Goal: Find contact information: Find contact information

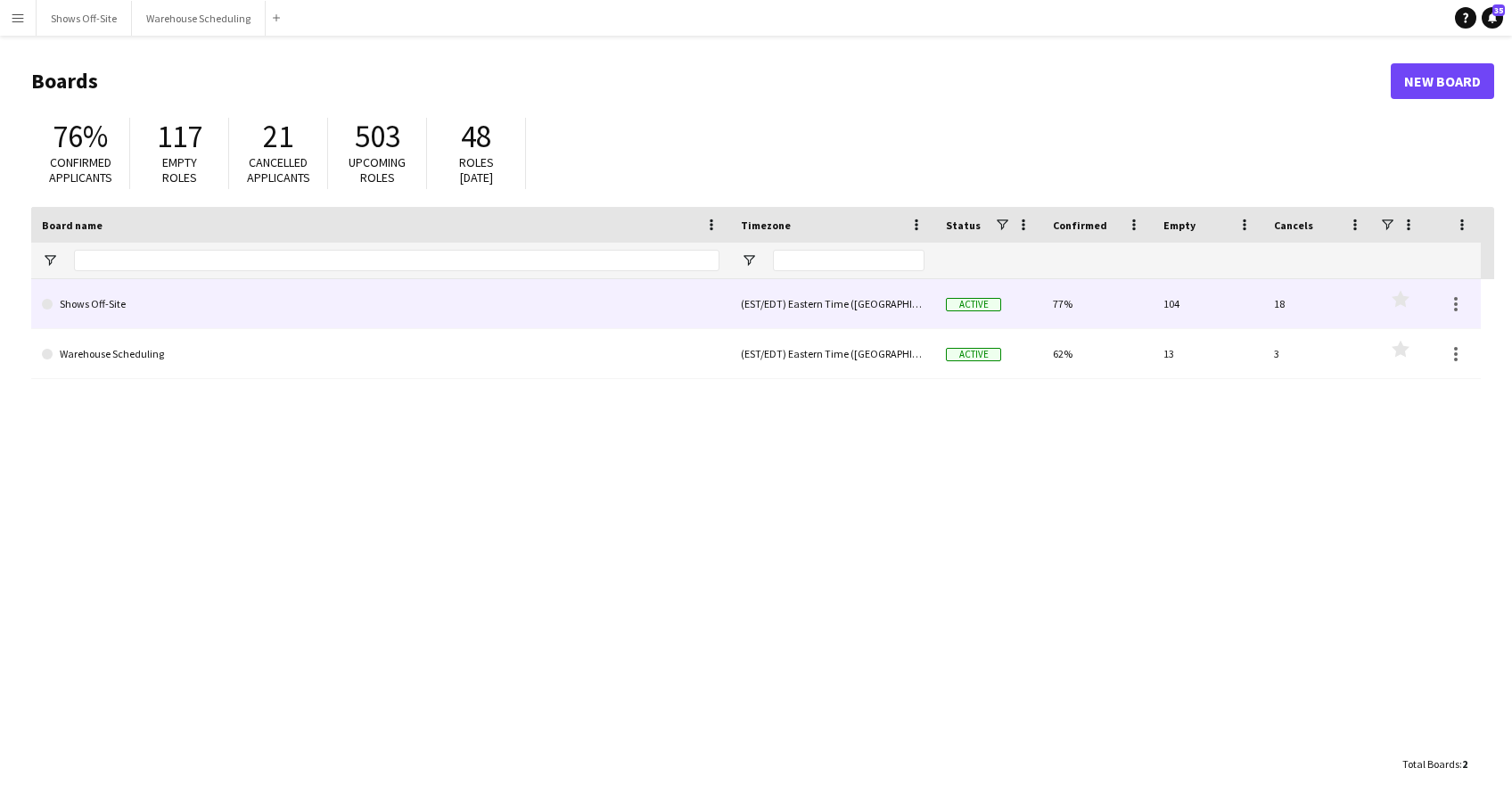
click at [175, 299] on link "Shows Off-Site" at bounding box center [380, 303] width 677 height 50
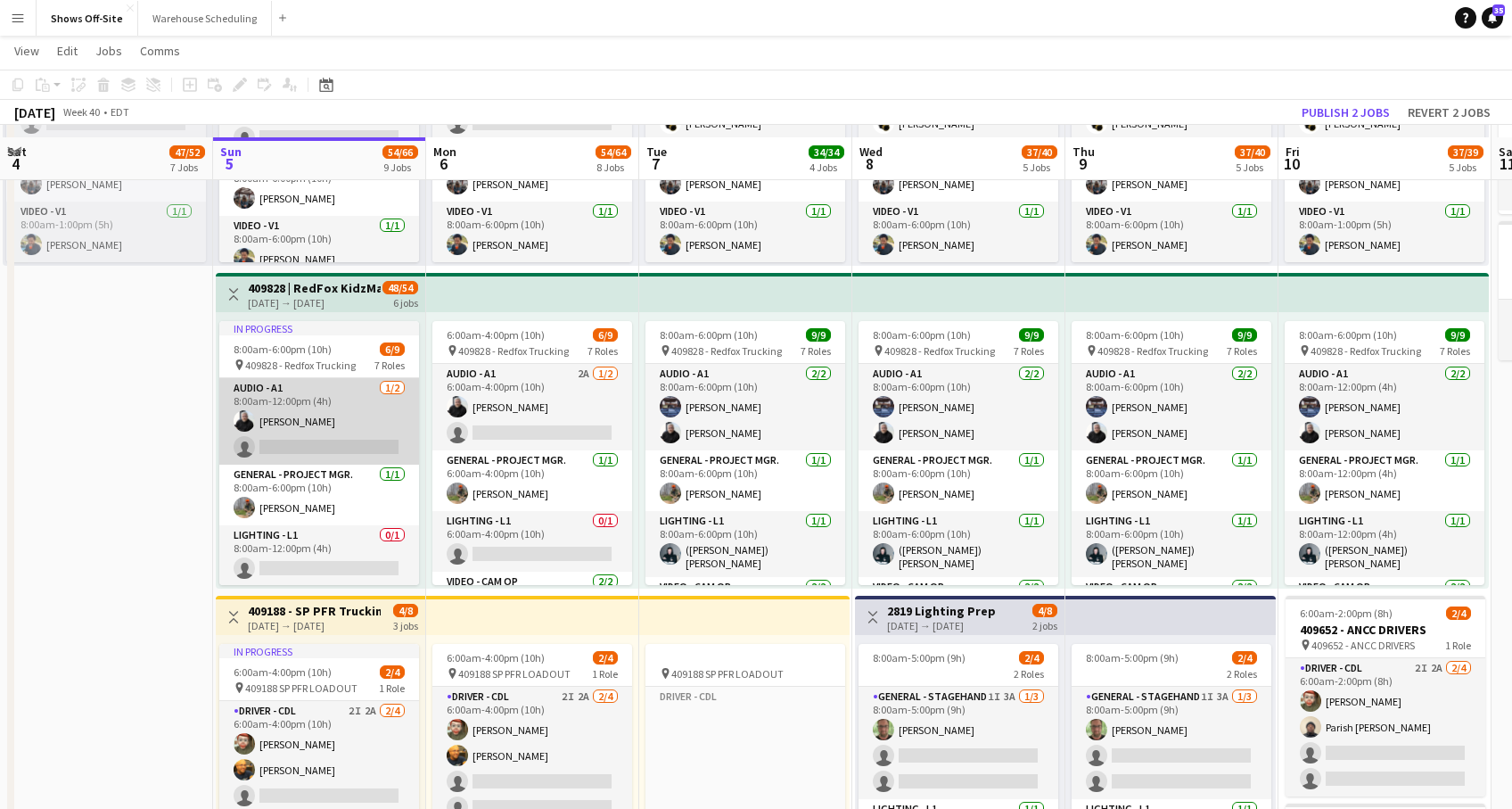
scroll to position [915, 0]
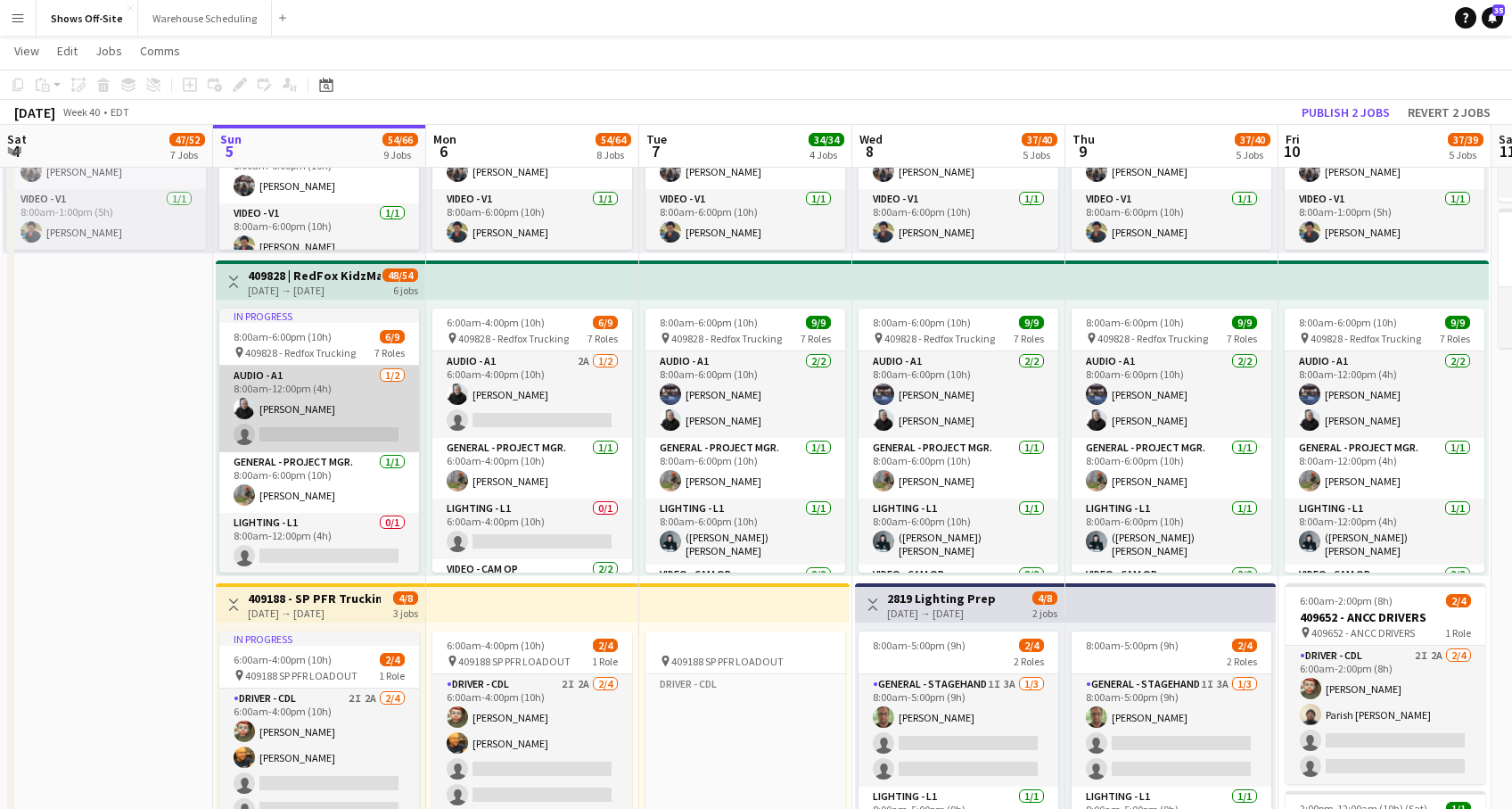
click at [322, 403] on app-card-role "Audio - A1 [DATE] 8:00am-12:00pm (4h) [PERSON_NAME] single-neutral-actions" at bounding box center [319, 409] width 199 height 87
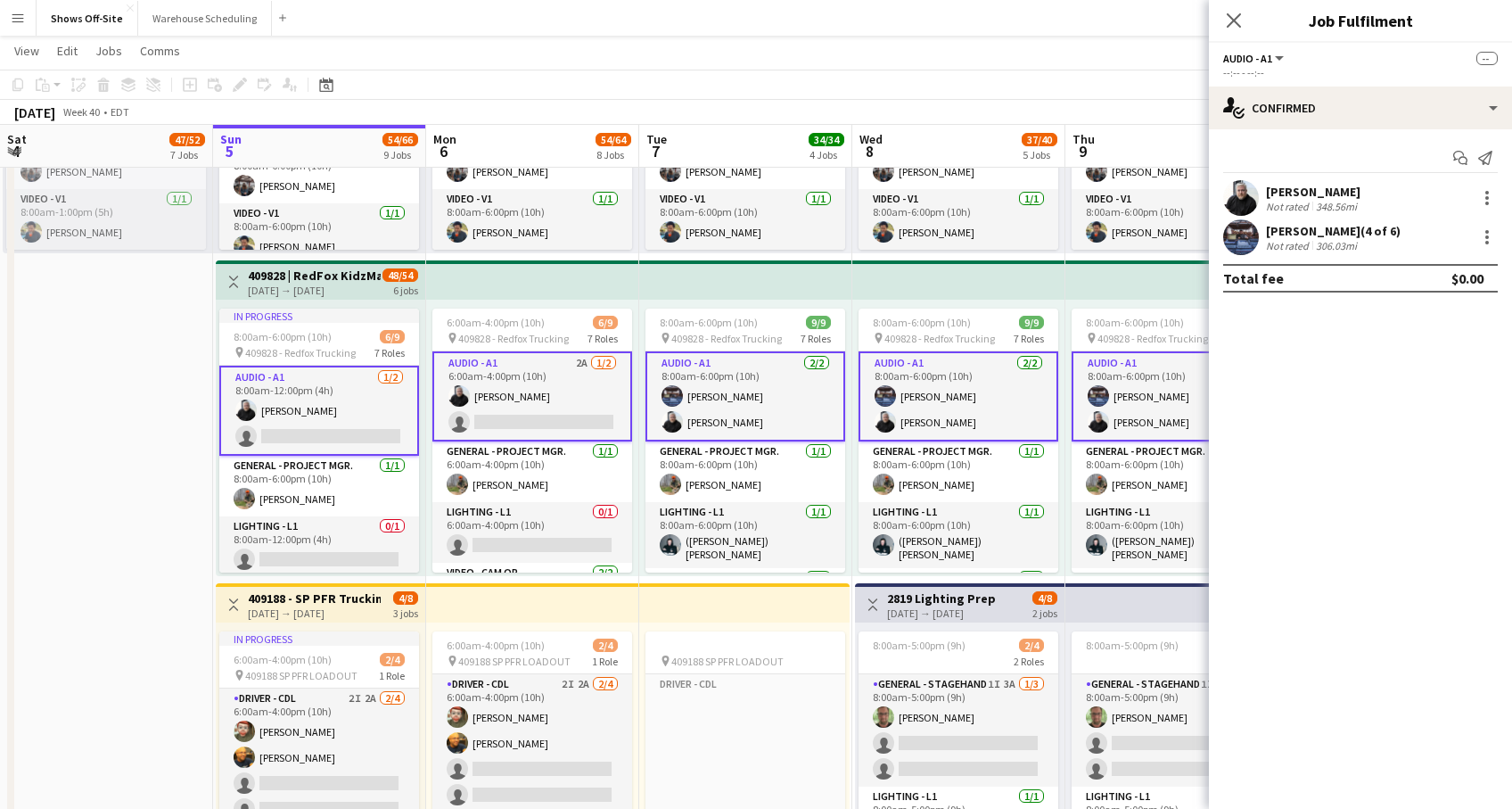
click at [1321, 197] on div "[PERSON_NAME]" at bounding box center [1313, 192] width 94 height 16
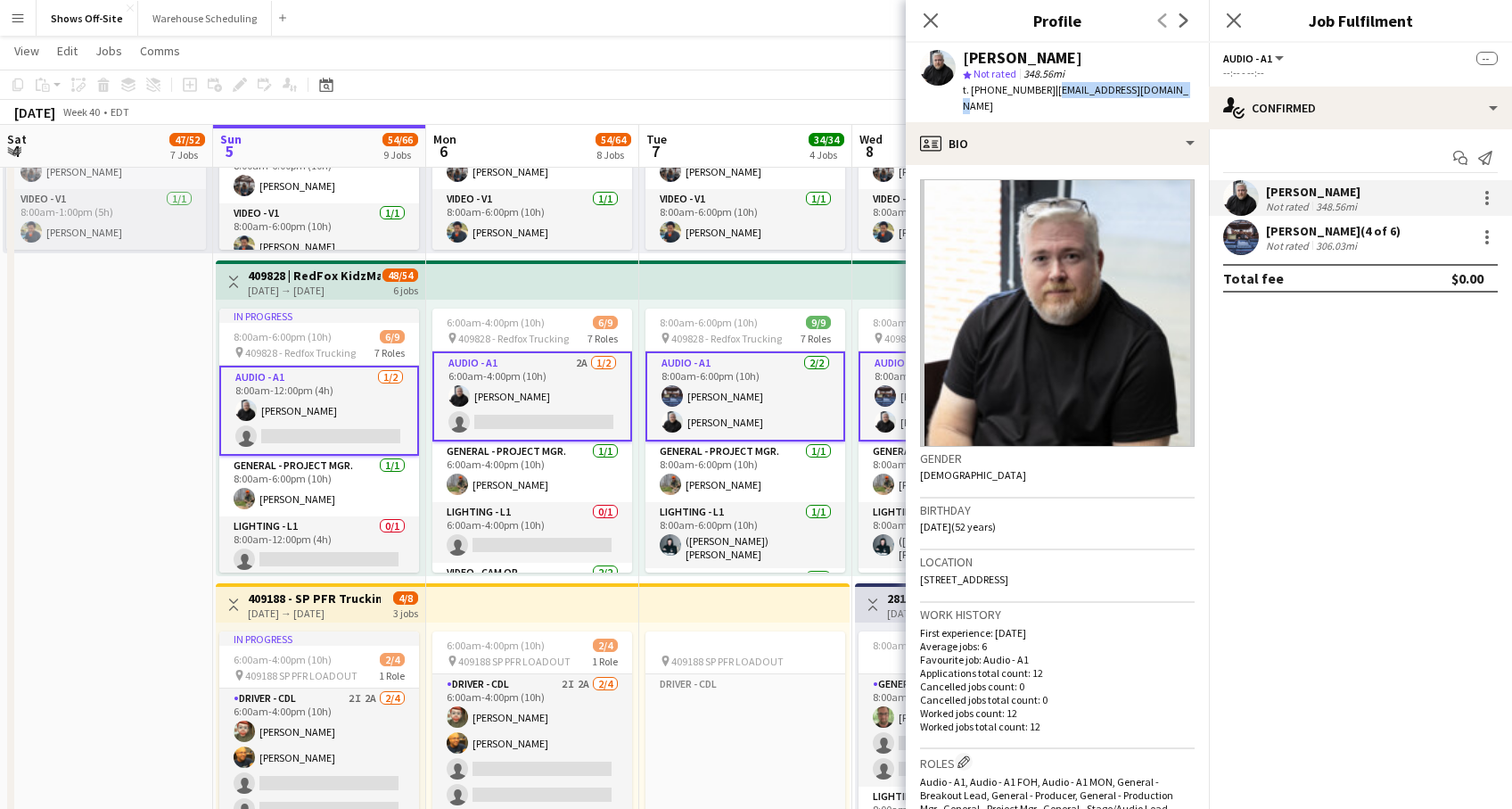
drag, startPoint x: 1159, startPoint y: 92, endPoint x: 1041, endPoint y: 92, distance: 118.0
click at [1041, 92] on div "[PERSON_NAME] star Not rated 348.56mi t. [PHONE_NUMBER] | [EMAIL_ADDRESS][DOMAI…" at bounding box center [1058, 82] width 303 height 80
copy span "[EMAIL_ADDRESS][DOMAIN_NAME]"
click at [1353, 248] on div "306.03mi" at bounding box center [1336, 245] width 48 height 14
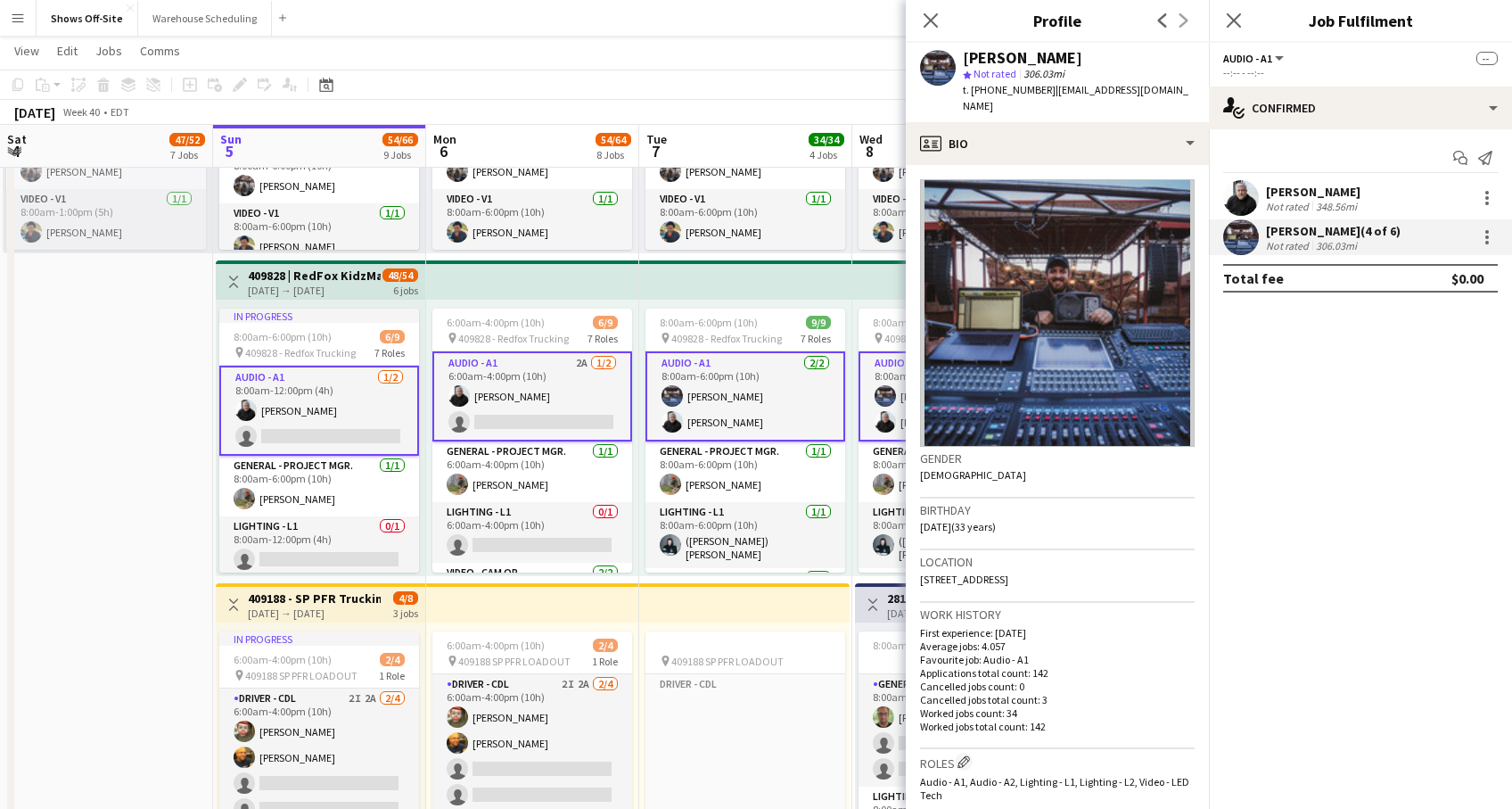
click at [1138, 99] on div "[PERSON_NAME] star Not rated 306.03mi t. [PHONE_NUMBER] | [EMAIL_ADDRESS][DOMAI…" at bounding box center [1058, 82] width 303 height 80
click at [937, 17] on icon "Close pop-in" at bounding box center [930, 20] width 17 height 17
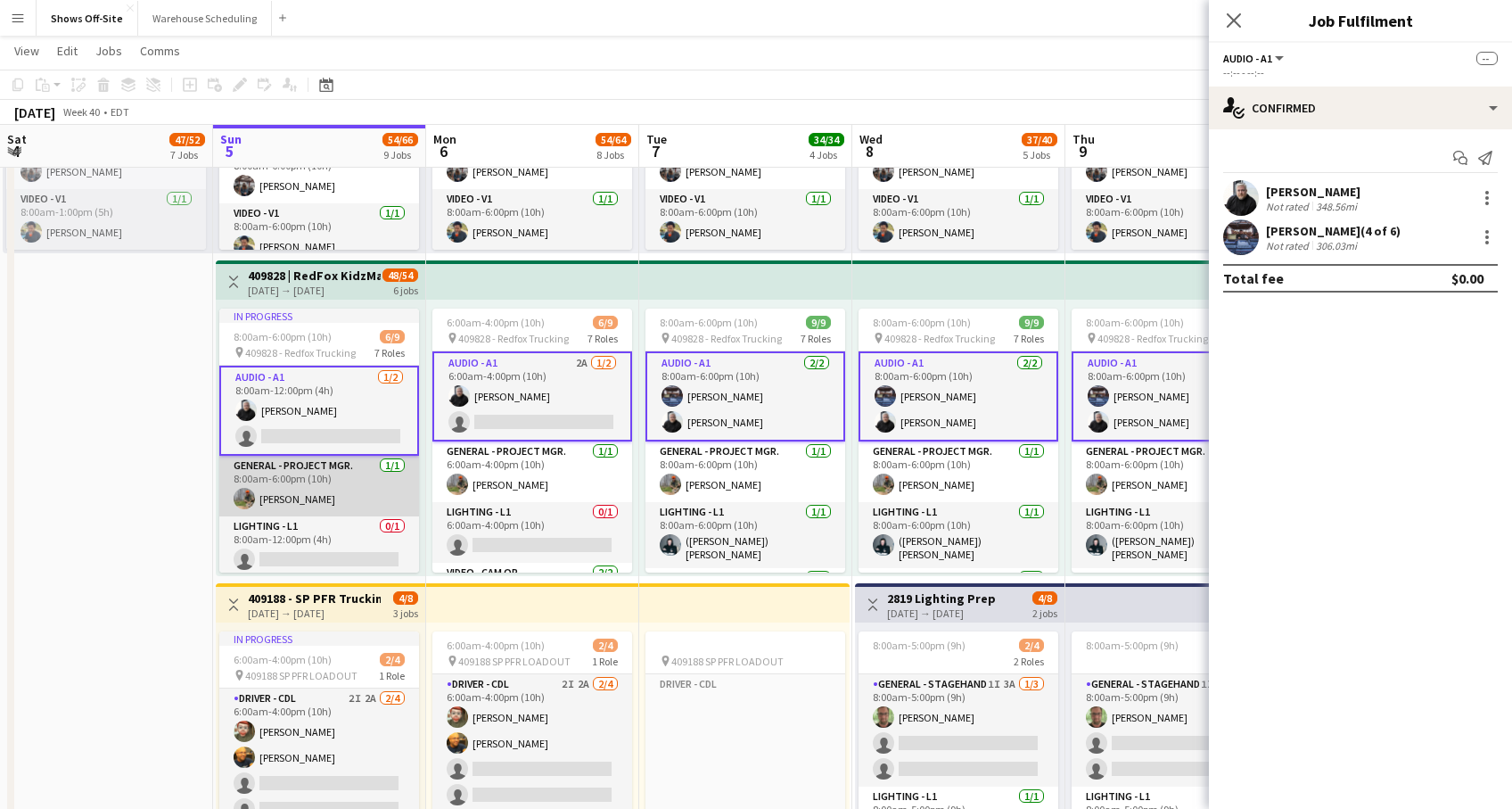
scroll to position [27, 0]
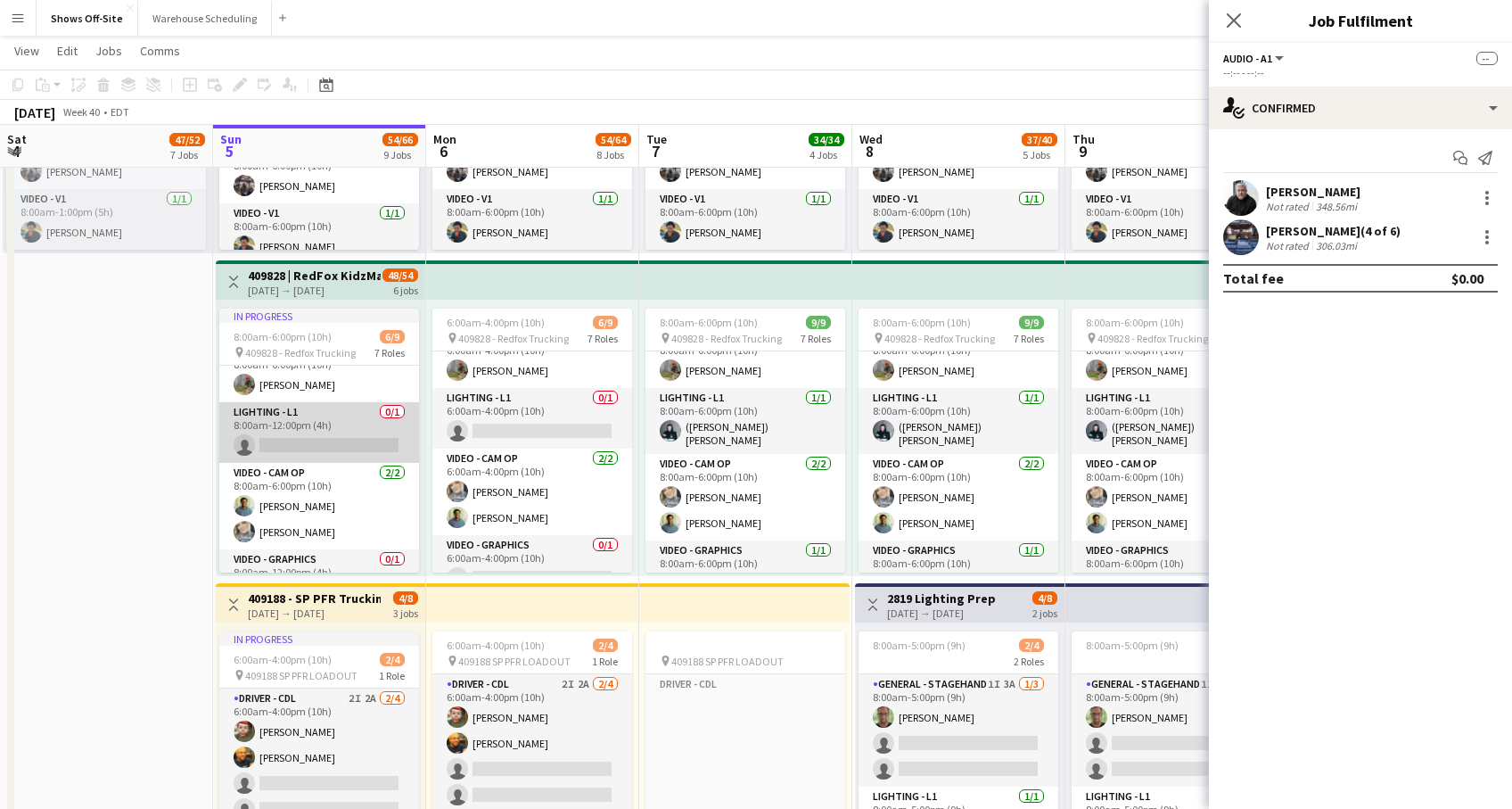
click at [335, 426] on app-card-role "Lighting - L1 0/1 8:00am-12:00pm (4h) single-neutral-actions" at bounding box center [319, 432] width 199 height 60
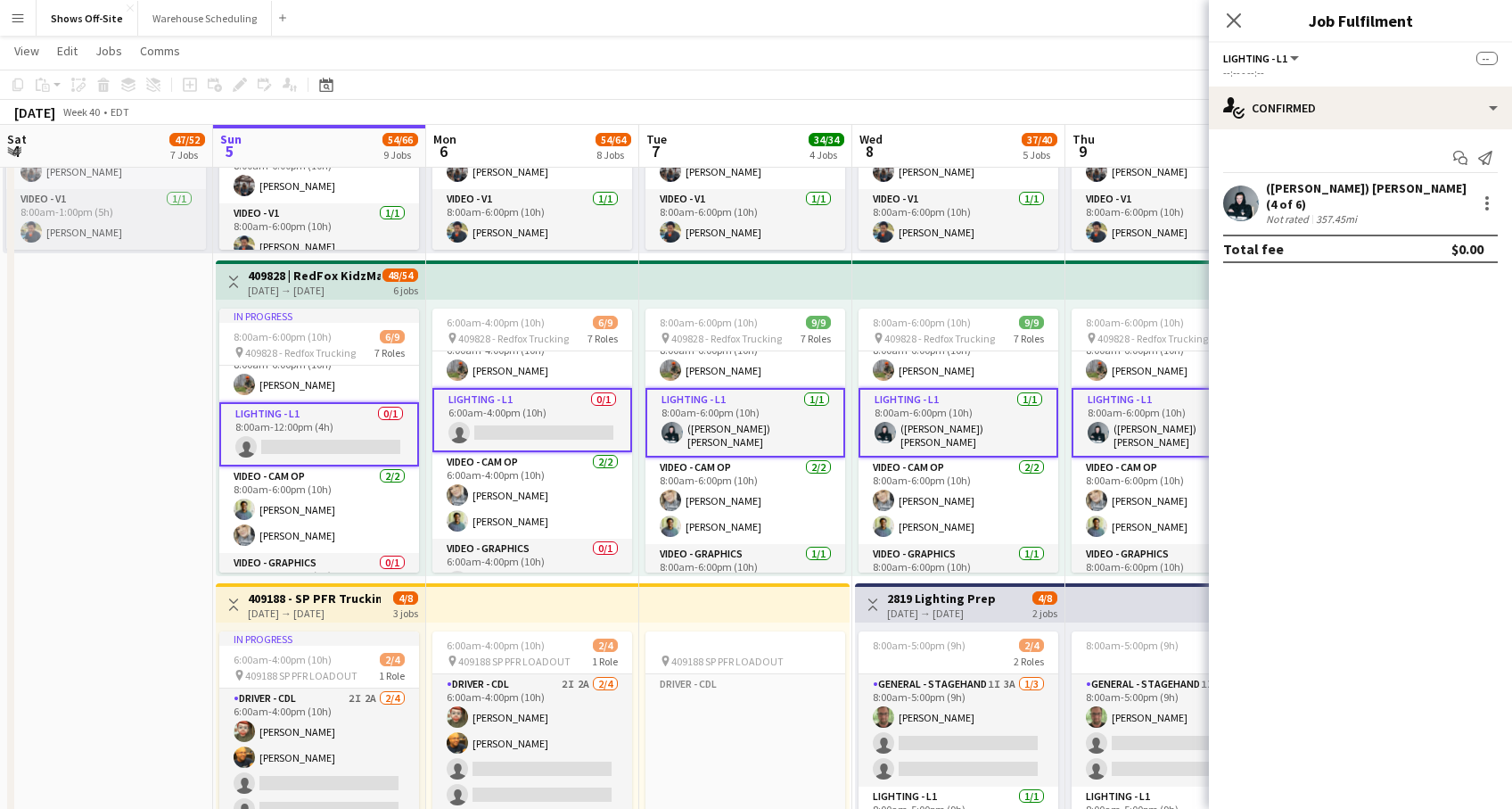
click at [1336, 194] on div "([PERSON_NAME]) [PERSON_NAME] (4 of 6)" at bounding box center [1368, 196] width 203 height 32
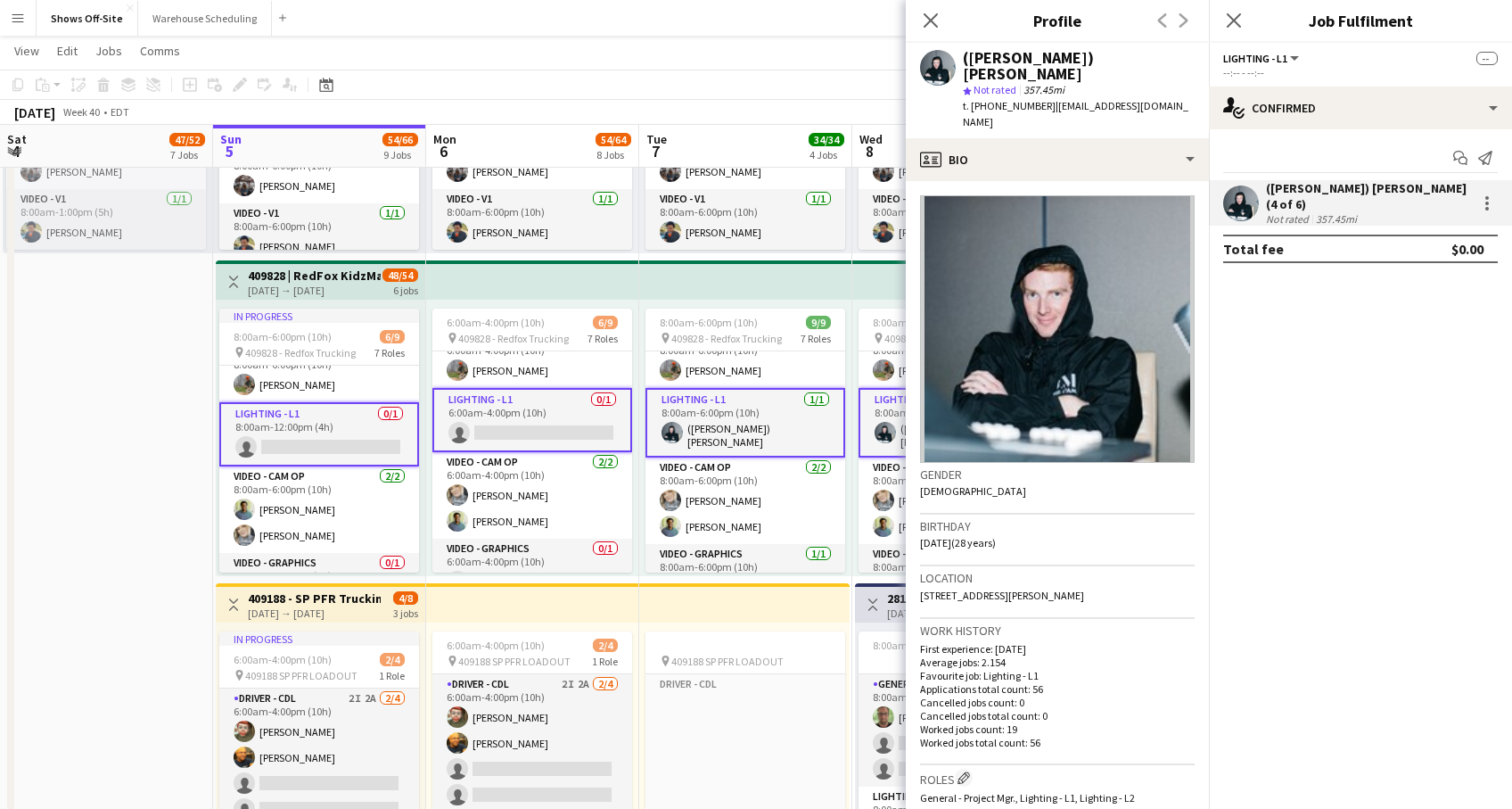
click at [1111, 99] on span "| [EMAIL_ADDRESS][DOMAIN_NAME]" at bounding box center [1075, 113] width 226 height 29
drag, startPoint x: 1169, startPoint y: 91, endPoint x: 1042, endPoint y: 90, distance: 127.0
click at [1042, 90] on div "([PERSON_NAME]) [PERSON_NAME] star Not rated 357.45mi t. [PHONE_NUMBER] | [EMAI…" at bounding box center [1058, 90] width 303 height 95
copy span "[EMAIL_ADDRESS][DOMAIN_NAME]"
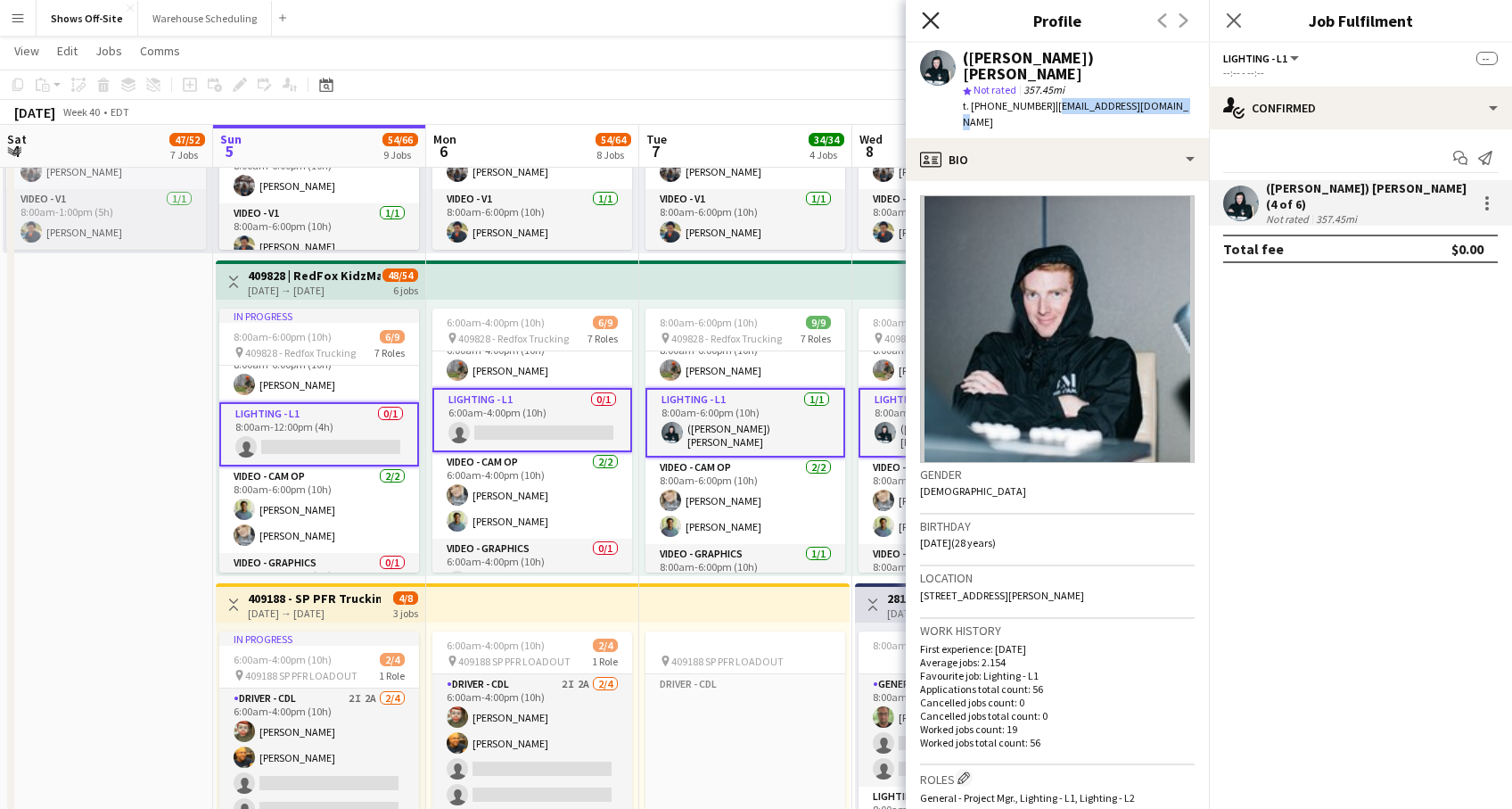
click at [925, 20] on icon "Close pop-in" at bounding box center [930, 20] width 17 height 17
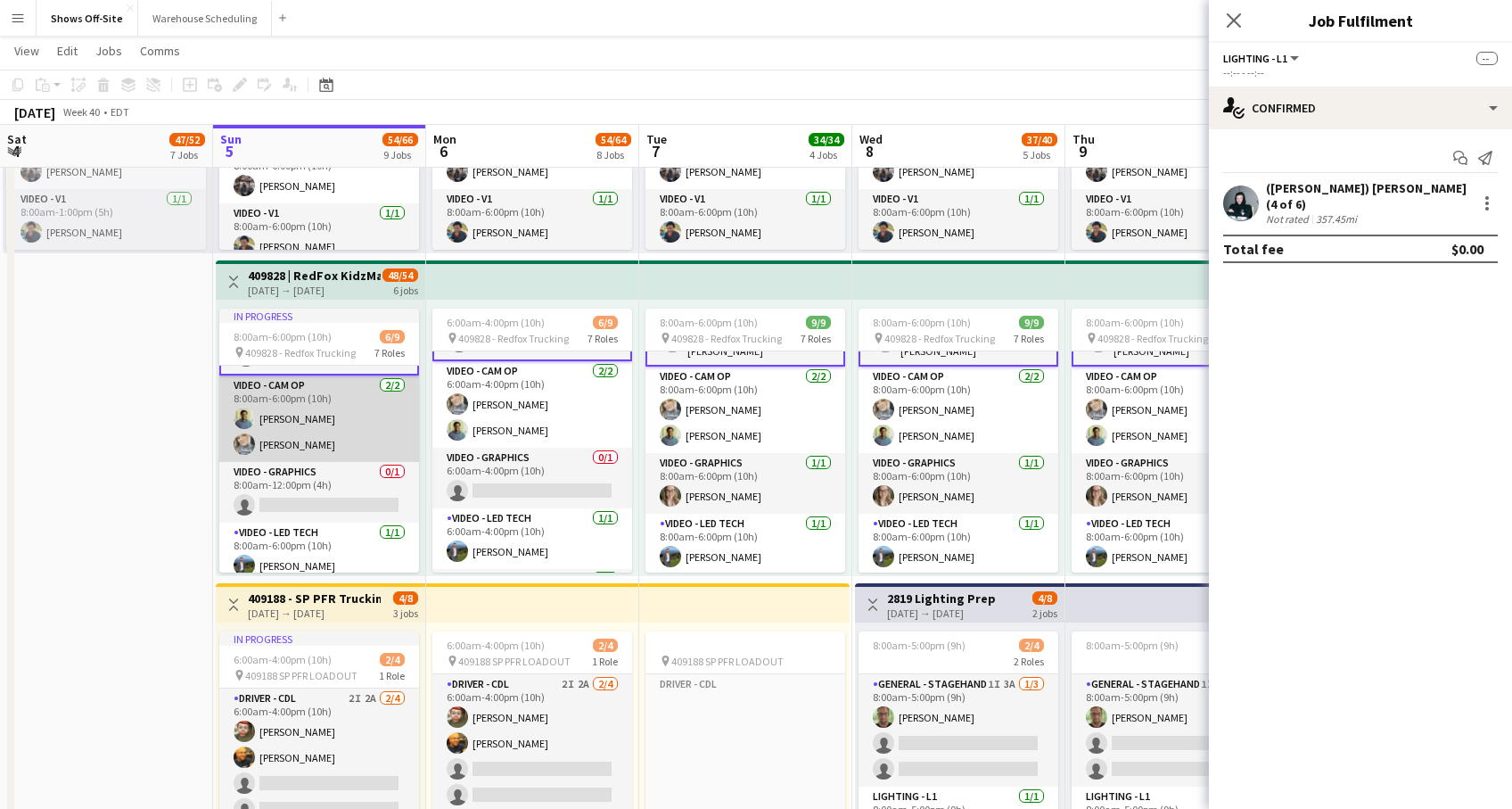
click at [349, 444] on app-card-role "Video - Cam Op [DATE] 8:00am-6:00pm (10h) [PERSON_NAME] [PERSON_NAME]" at bounding box center [319, 419] width 199 height 87
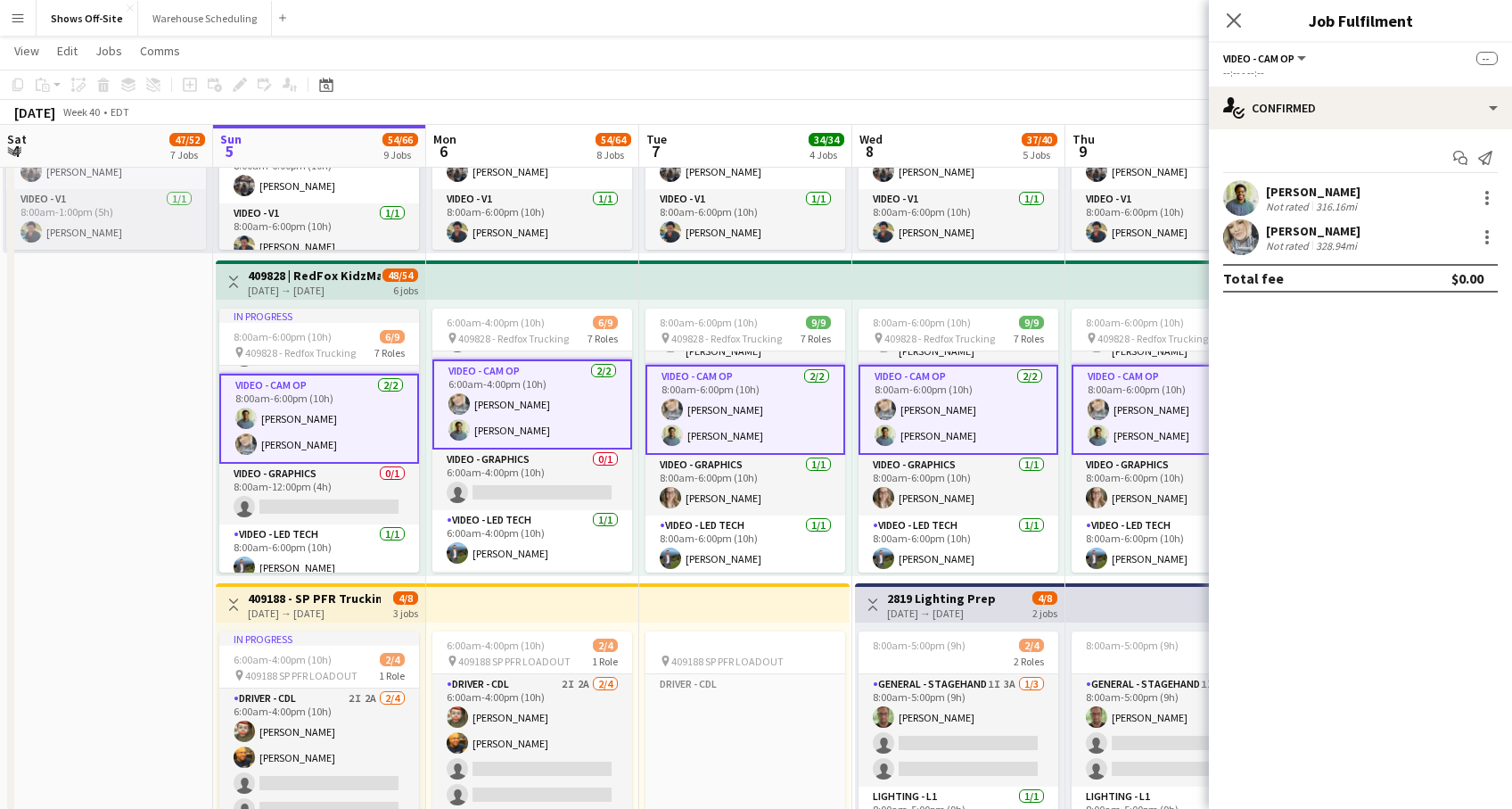
click at [1305, 196] on div "[PERSON_NAME]" at bounding box center [1313, 192] width 94 height 16
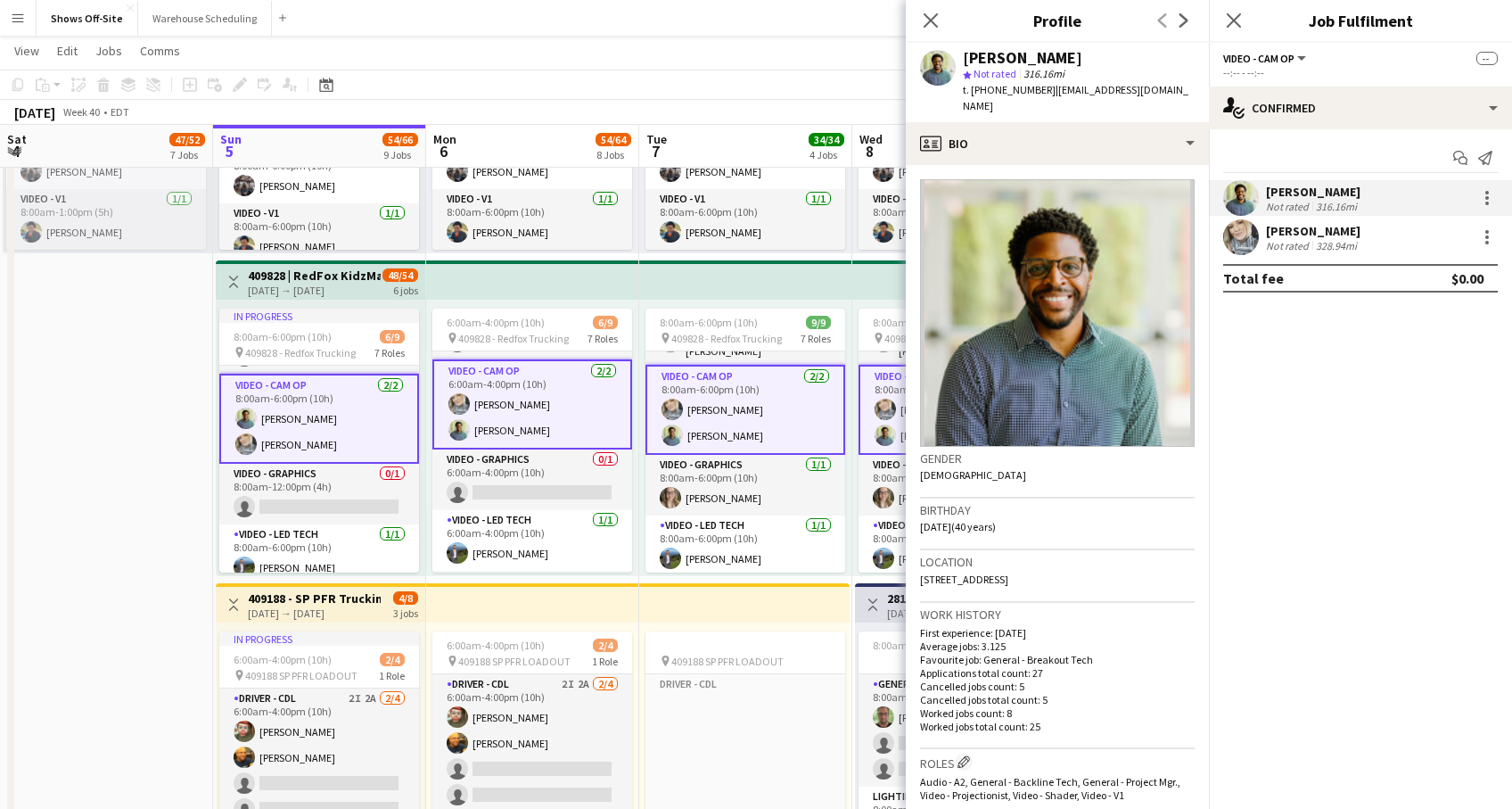
drag, startPoint x: 1040, startPoint y: 90, endPoint x: 1150, endPoint y: 100, distance: 110.5
click at [1150, 100] on div "[PERSON_NAME] star Not rated 316.16mi t. [PHONE_NUMBER] | [EMAIL_ADDRESS][DOMAI…" at bounding box center [1058, 82] width 303 height 80
copy span "[EMAIL_ADDRESS][DOMAIN_NAME]"
click at [1303, 232] on div "[PERSON_NAME]" at bounding box center [1313, 231] width 94 height 16
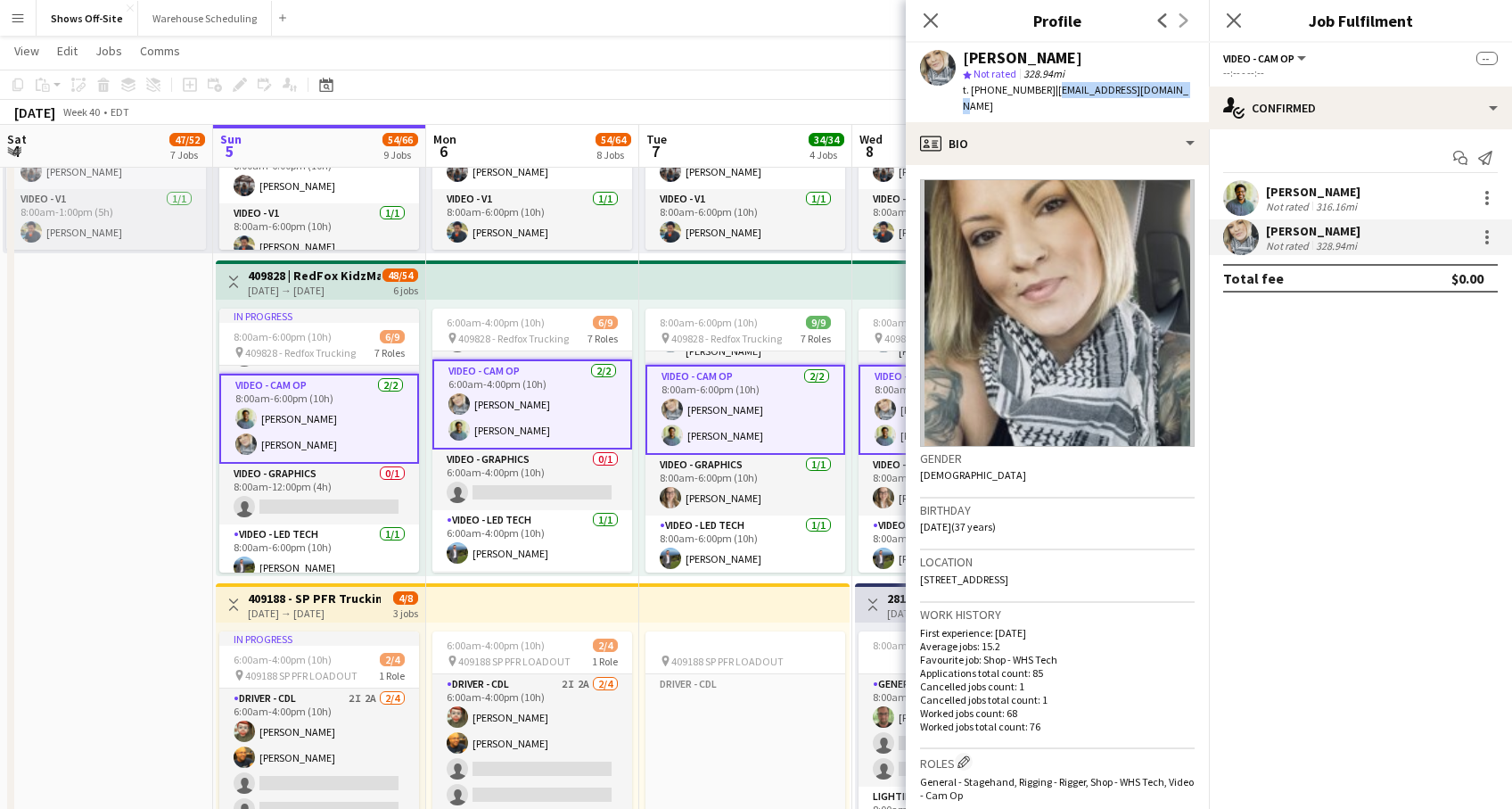
drag, startPoint x: 1042, startPoint y: 90, endPoint x: 1159, endPoint y: 103, distance: 117.7
click at [1159, 103] on div "[PERSON_NAME] star Not rated 328.94mi t. [PHONE_NUMBER] | [EMAIL_ADDRESS][DOMAI…" at bounding box center [1058, 82] width 303 height 80
copy span "[EMAIL_ADDRESS][DOMAIN_NAME]"
click at [931, 26] on icon "Close pop-in" at bounding box center [930, 20] width 17 height 17
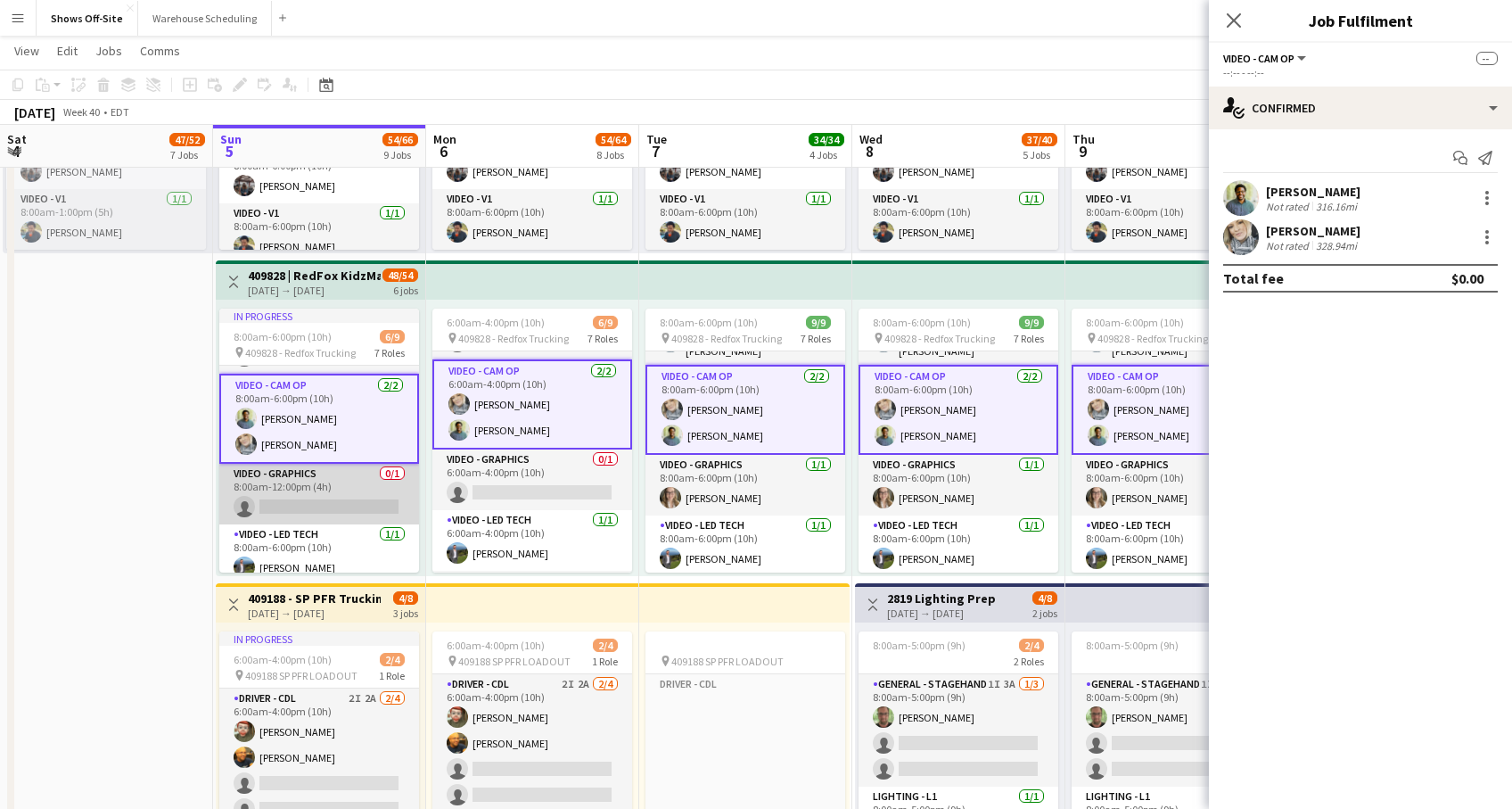
click at [351, 501] on app-card-role "Video - Graphics 0/1 8:00am-12:00pm (4h) single-neutral-actions" at bounding box center [319, 494] width 199 height 60
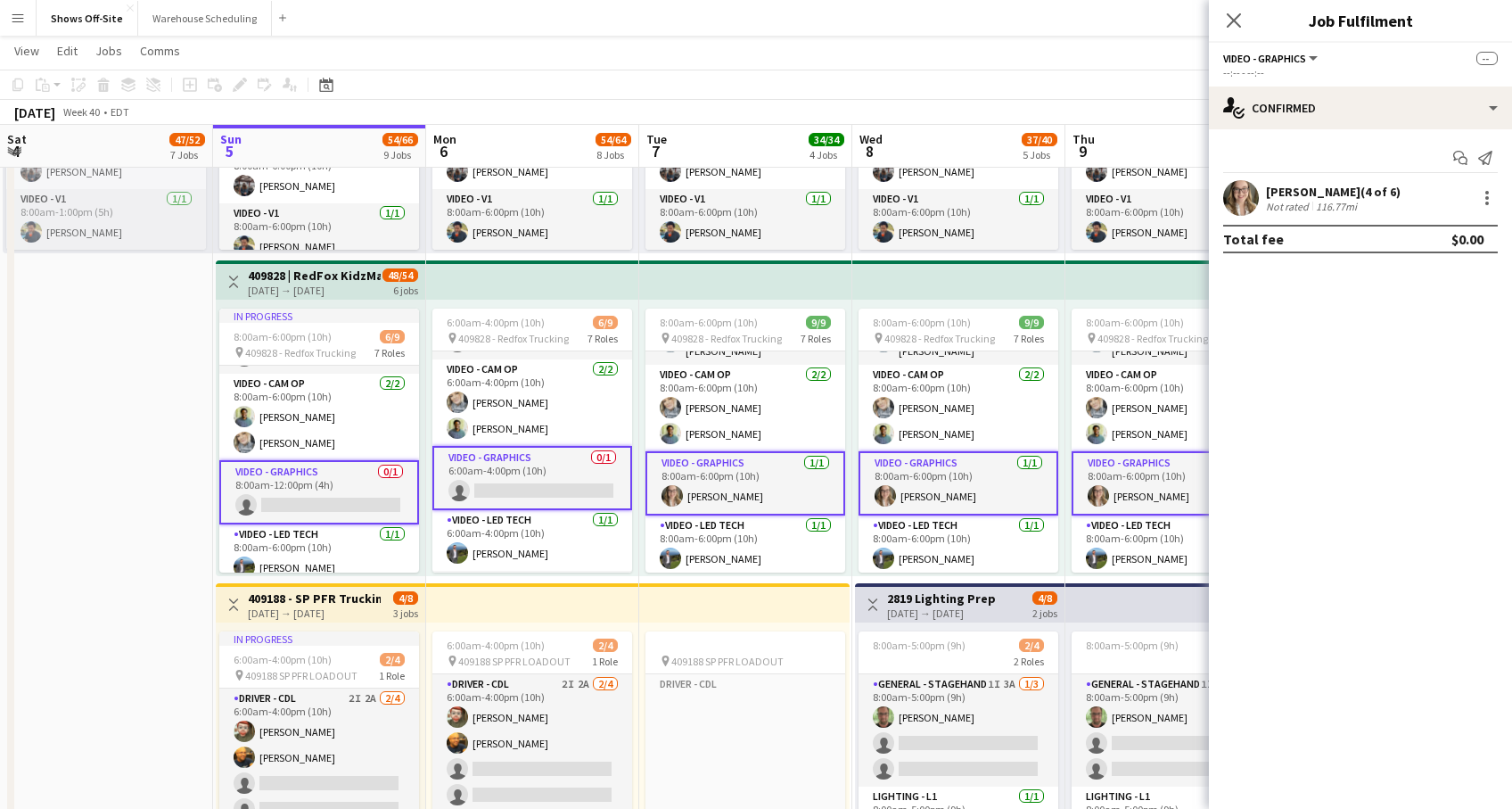
click at [1372, 197] on div "[PERSON_NAME] (4 of 6)" at bounding box center [1333, 192] width 134 height 16
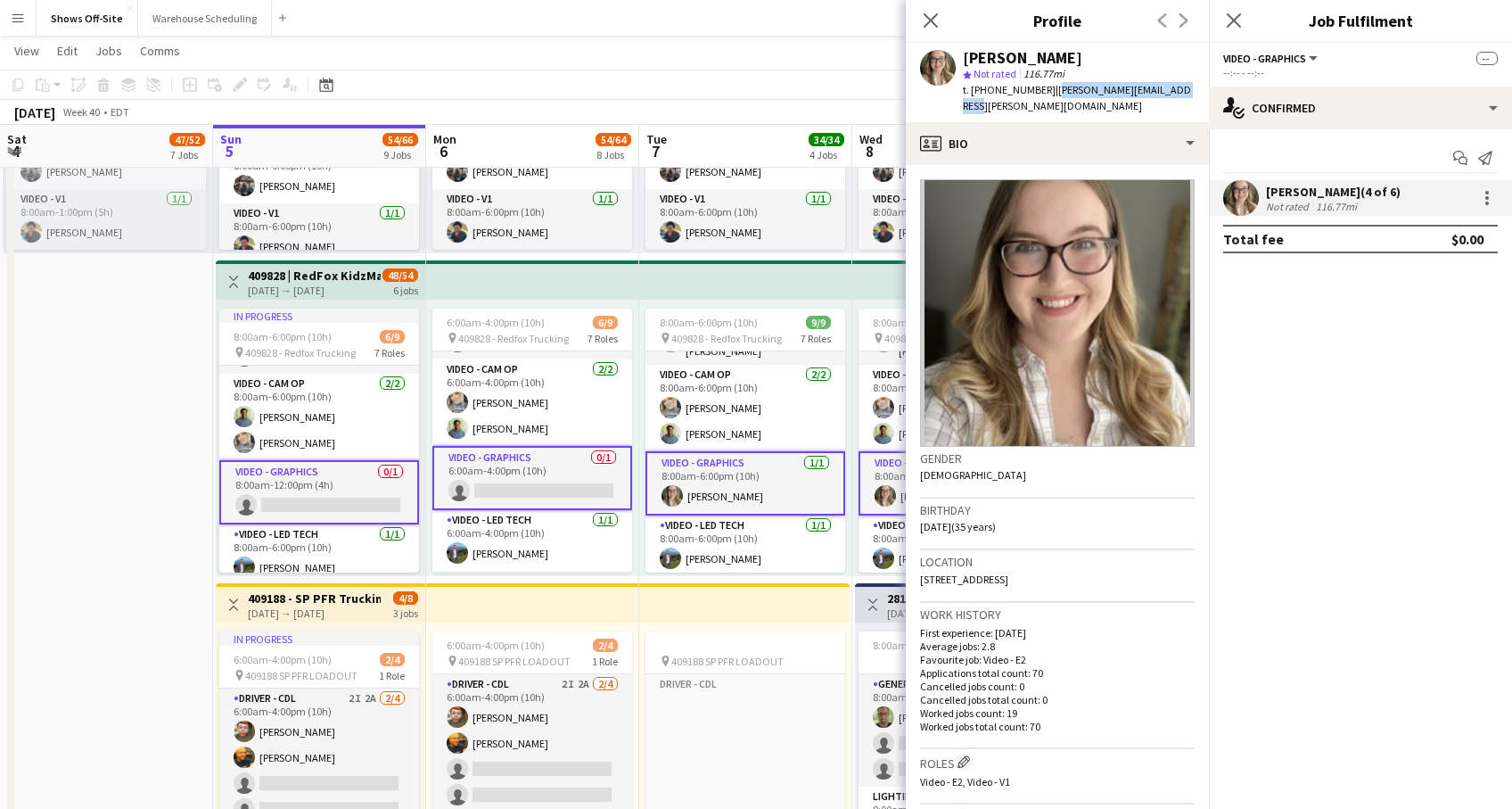
drag, startPoint x: 1041, startPoint y: 90, endPoint x: 1177, endPoint y: 95, distance: 136.1
click at [1177, 95] on div "[PERSON_NAME] star Not rated 116.77mi t. [PHONE_NUMBER] | [PERSON_NAME][EMAIL_A…" at bounding box center [1058, 82] width 303 height 80
copy span "[PERSON_NAME][EMAIL_ADDRESS][PERSON_NAME][DOMAIN_NAME]"
click at [927, 26] on icon "Close pop-in" at bounding box center [930, 20] width 17 height 17
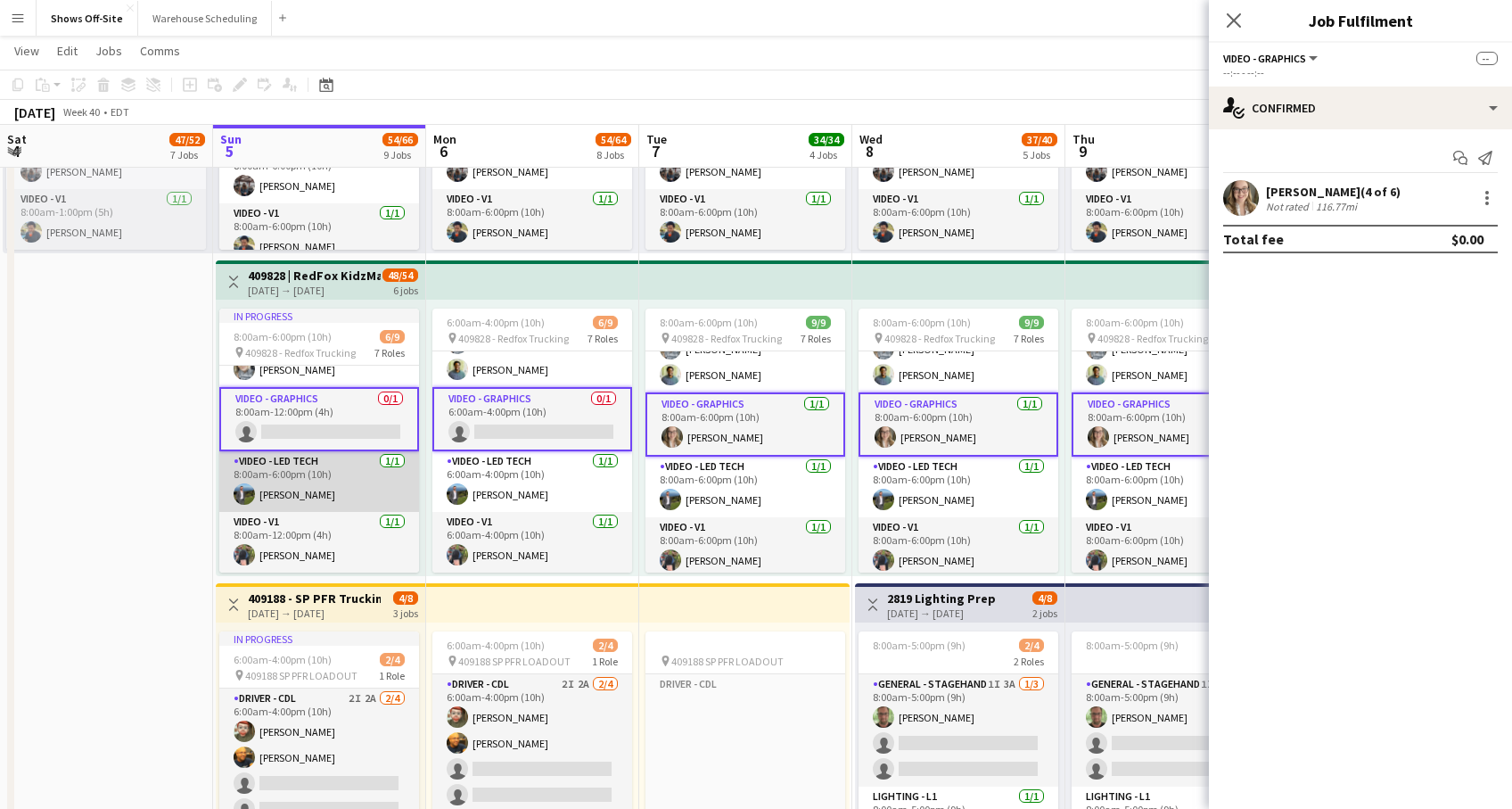
click at [308, 491] on app-card-role "Video - LED Tech [DATE] 8:00am-6:00pm (10h) [PERSON_NAME]" at bounding box center [319, 481] width 199 height 60
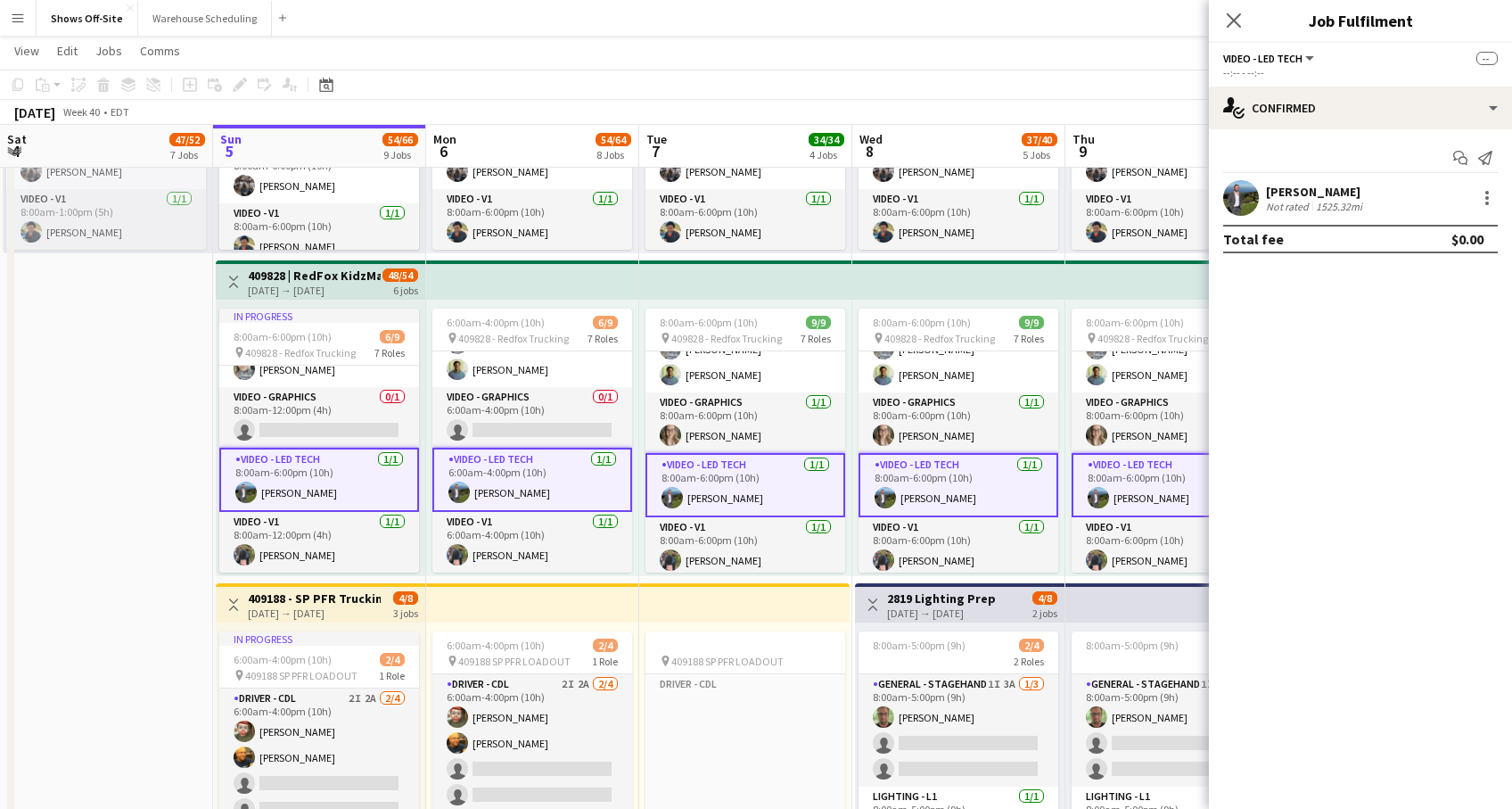
click at [1325, 197] on div "[PERSON_NAME]" at bounding box center [1315, 192] width 100 height 16
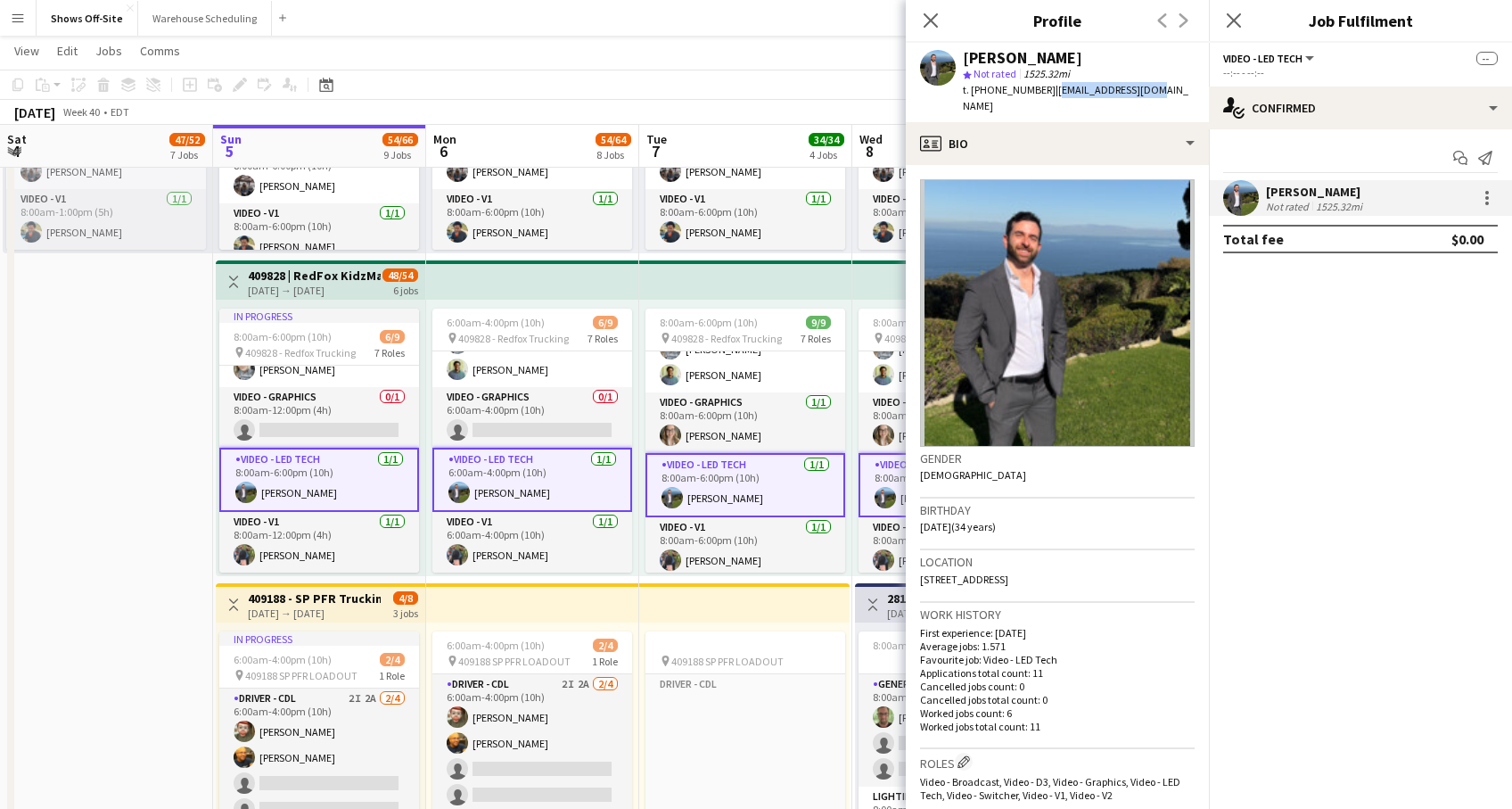
drag, startPoint x: 1137, startPoint y: 90, endPoint x: 1043, endPoint y: 89, distance: 94.0
click at [1043, 89] on span "| [EMAIL_ADDRESS][DOMAIN_NAME]" at bounding box center [1075, 98] width 226 height 29
copy span "[EMAIL_ADDRESS][DOMAIN_NAME]"
click at [928, 17] on icon "Close pop-in" at bounding box center [930, 20] width 17 height 17
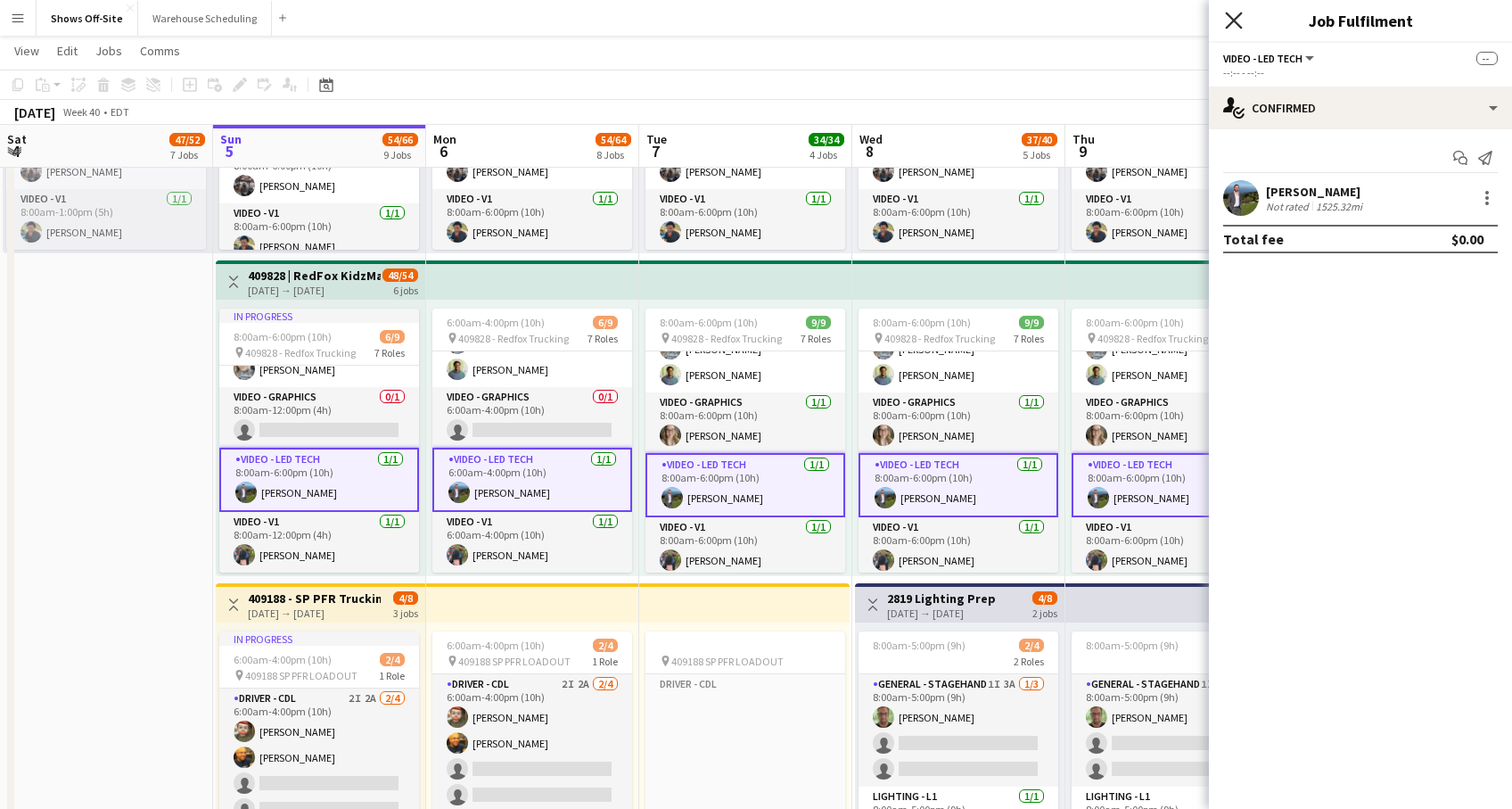
click at [1231, 25] on icon "Close pop-in" at bounding box center [1233, 20] width 17 height 17
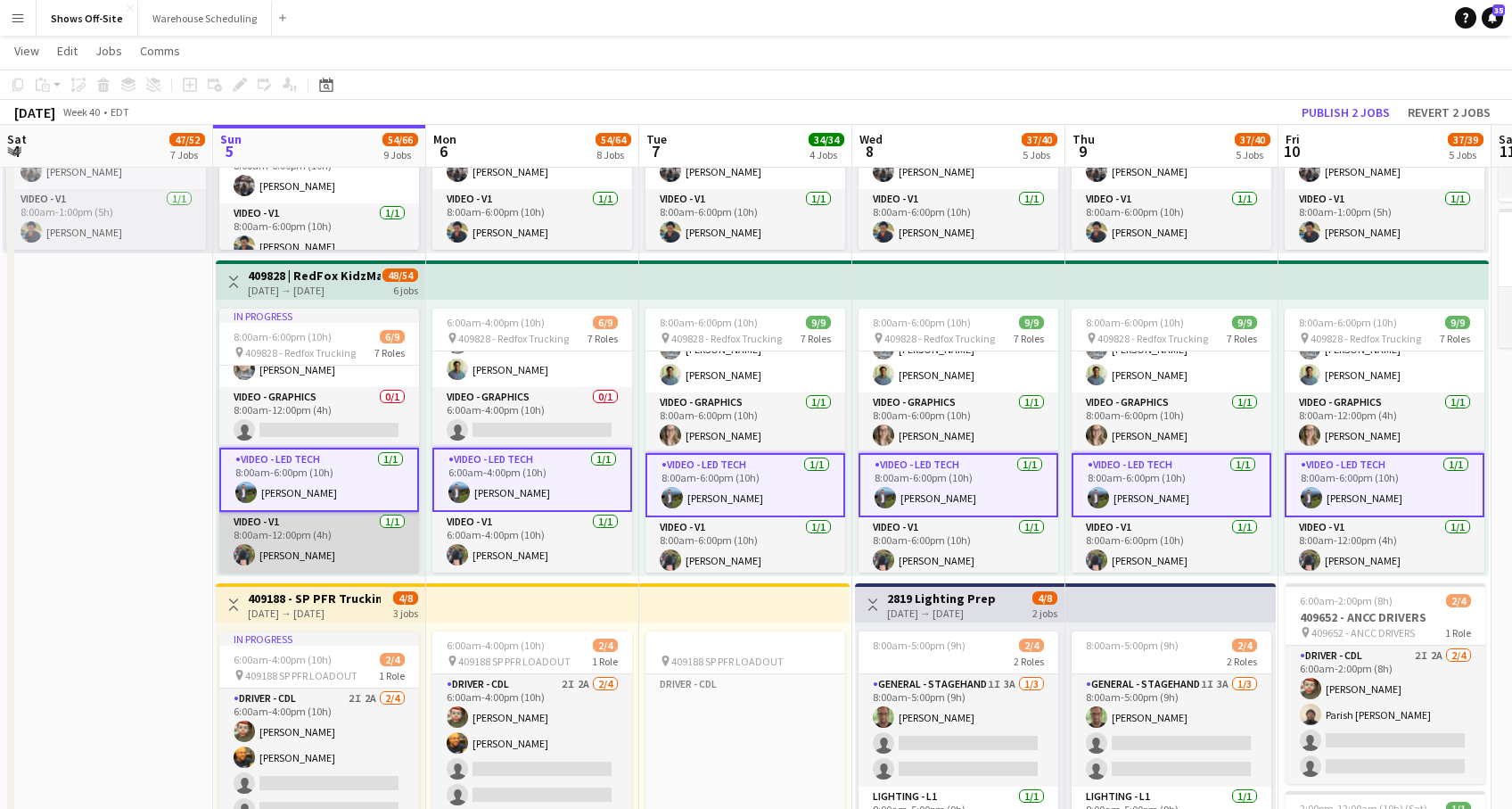
click at [325, 534] on app-card-role "Video - V1 [DATE] 8:00am-12:00pm (4h) [PERSON_NAME]" at bounding box center [319, 542] width 199 height 60
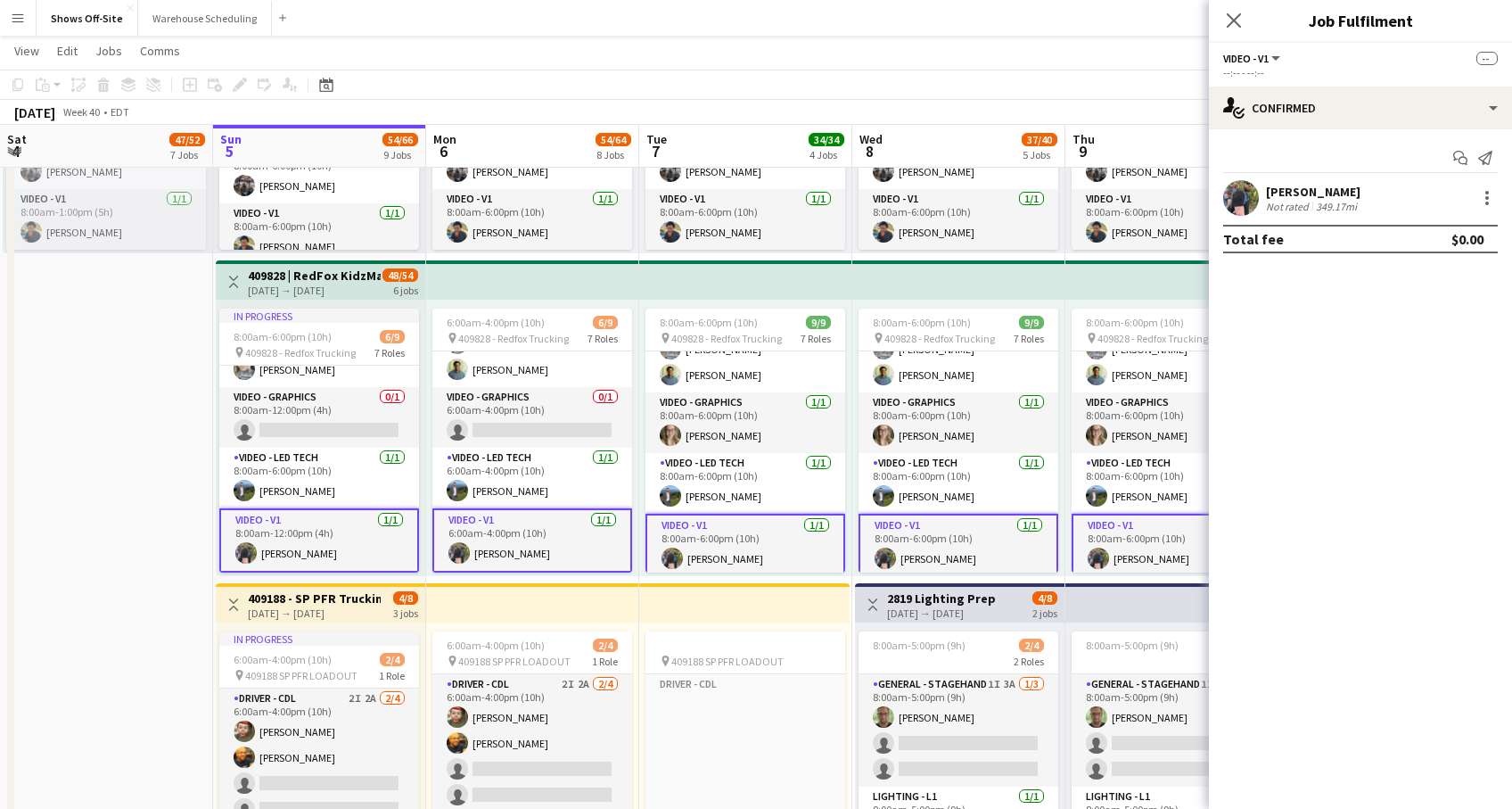
click at [1359, 204] on div "[PERSON_NAME] Not rated 349.17mi" at bounding box center [1360, 197] width 303 height 36
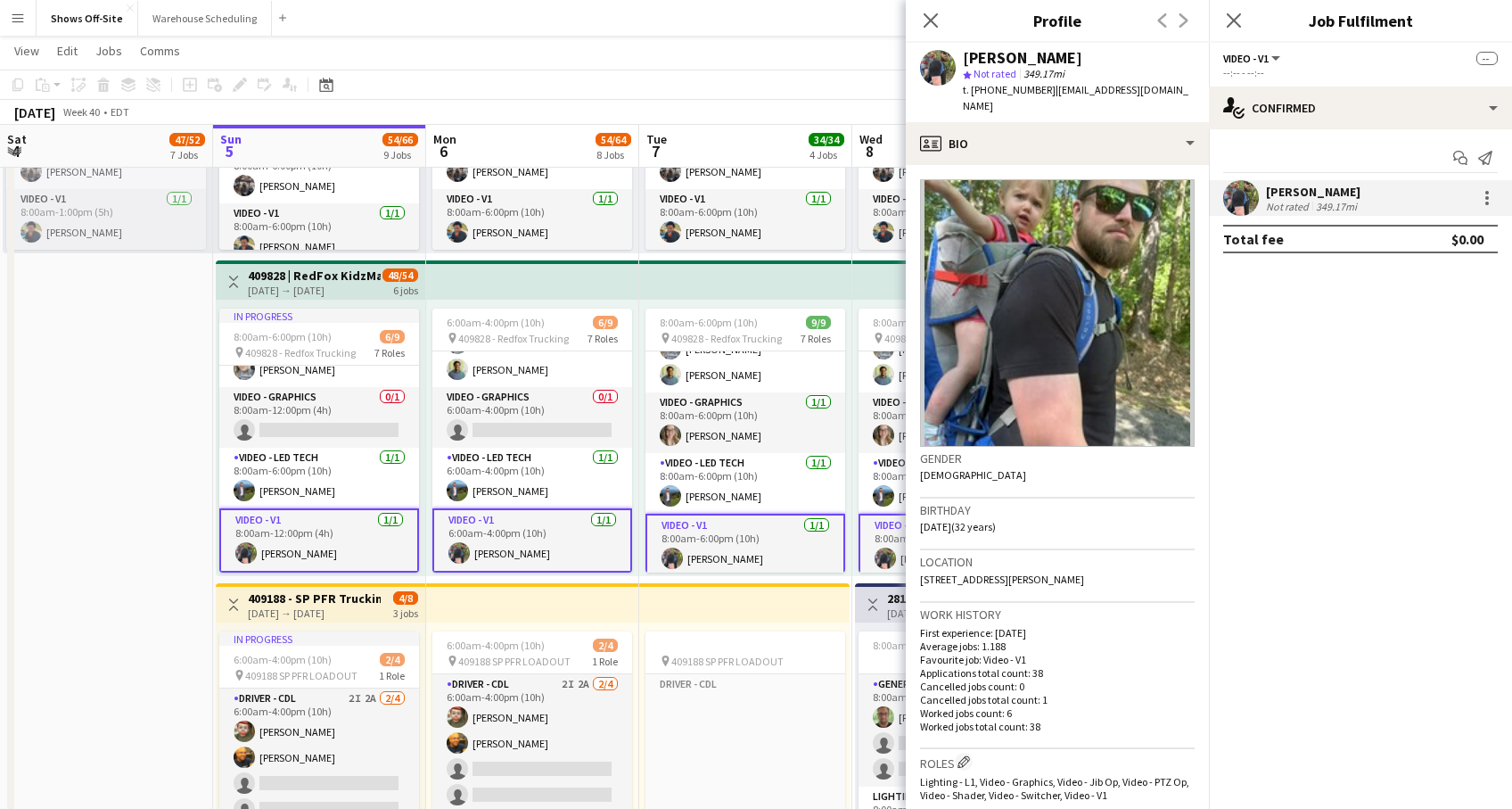
drag, startPoint x: 1190, startPoint y: 87, endPoint x: 1042, endPoint y: 96, distance: 148.3
click at [1041, 95] on div "[PERSON_NAME] star Not rated 349.17mi t. [PHONE_NUMBER] | [EMAIL_ADDRESS][DOMAI…" at bounding box center [1058, 82] width 303 height 80
copy span "[EMAIL_ADDRESS][DOMAIN_NAME]"
click at [926, 13] on icon "Close pop-in" at bounding box center [930, 20] width 17 height 17
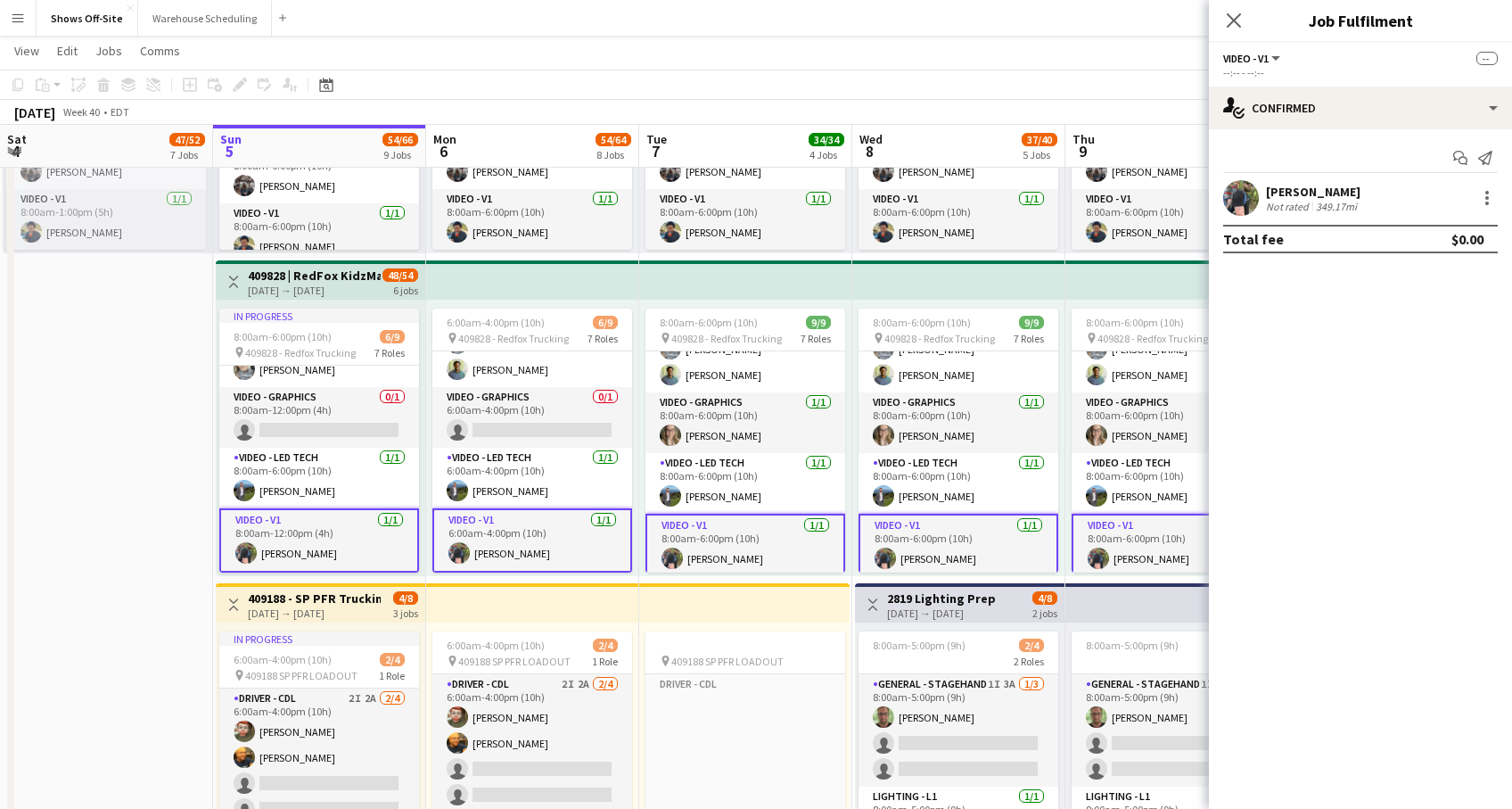
click at [1230, 28] on app-icon "Close pop-in" at bounding box center [1233, 20] width 21 height 21
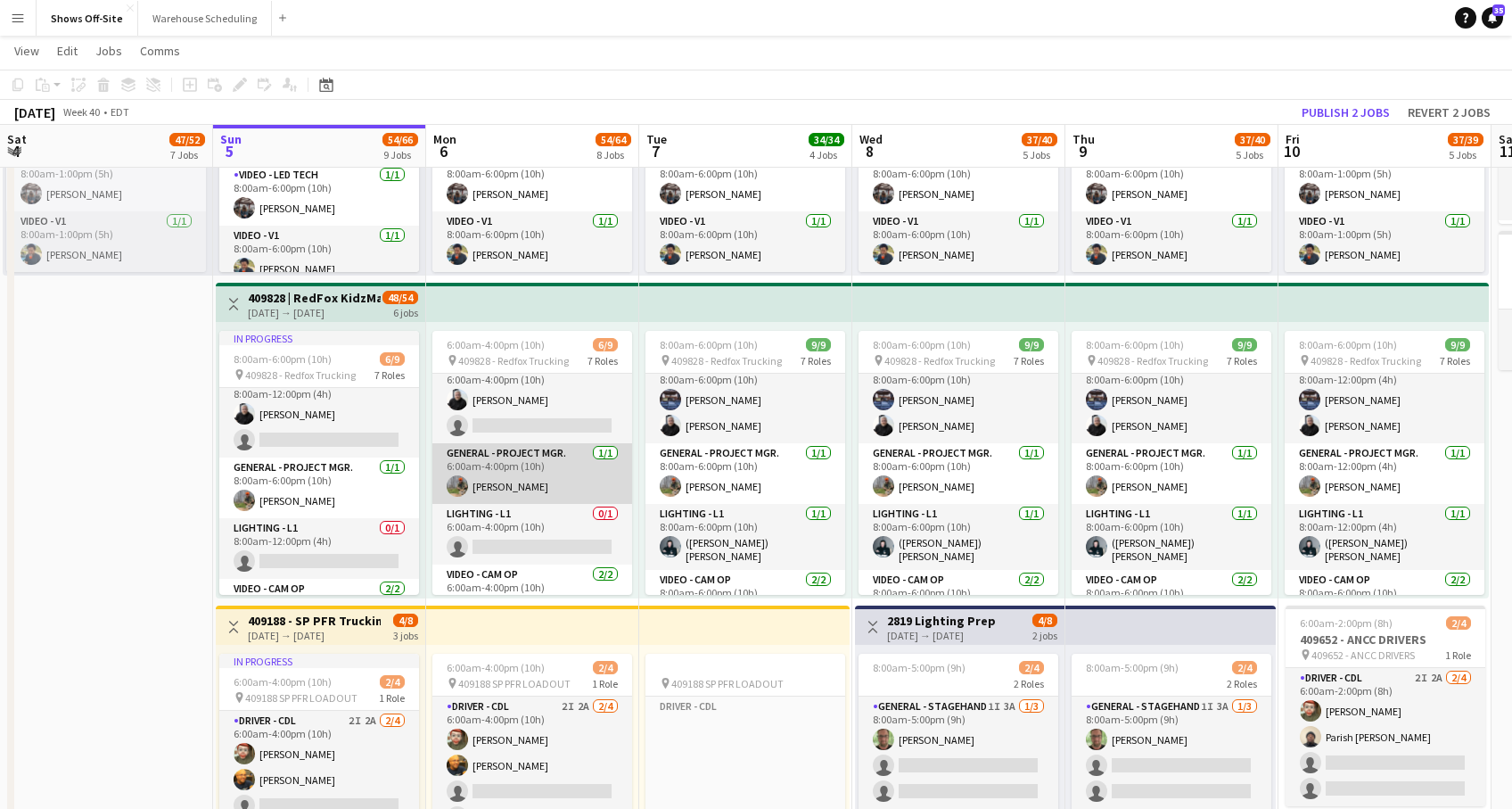
scroll to position [33, 0]
